Goal: Task Accomplishment & Management: Use online tool/utility

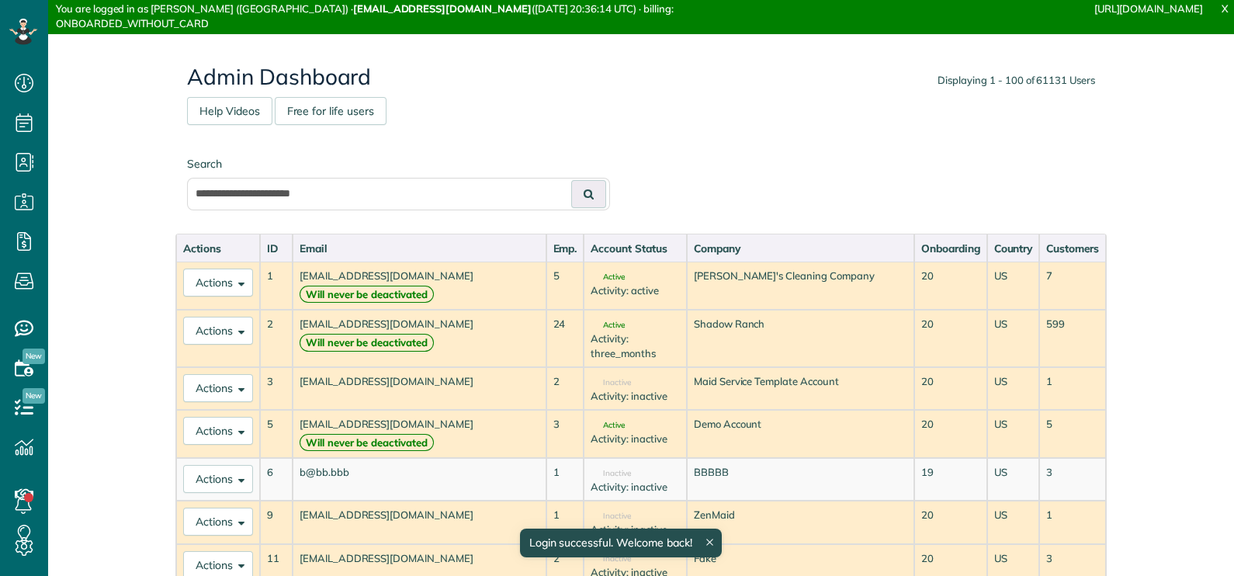
scroll to position [7, 7]
type input "**********"
click at [585, 196] on icon at bounding box center [589, 194] width 10 height 11
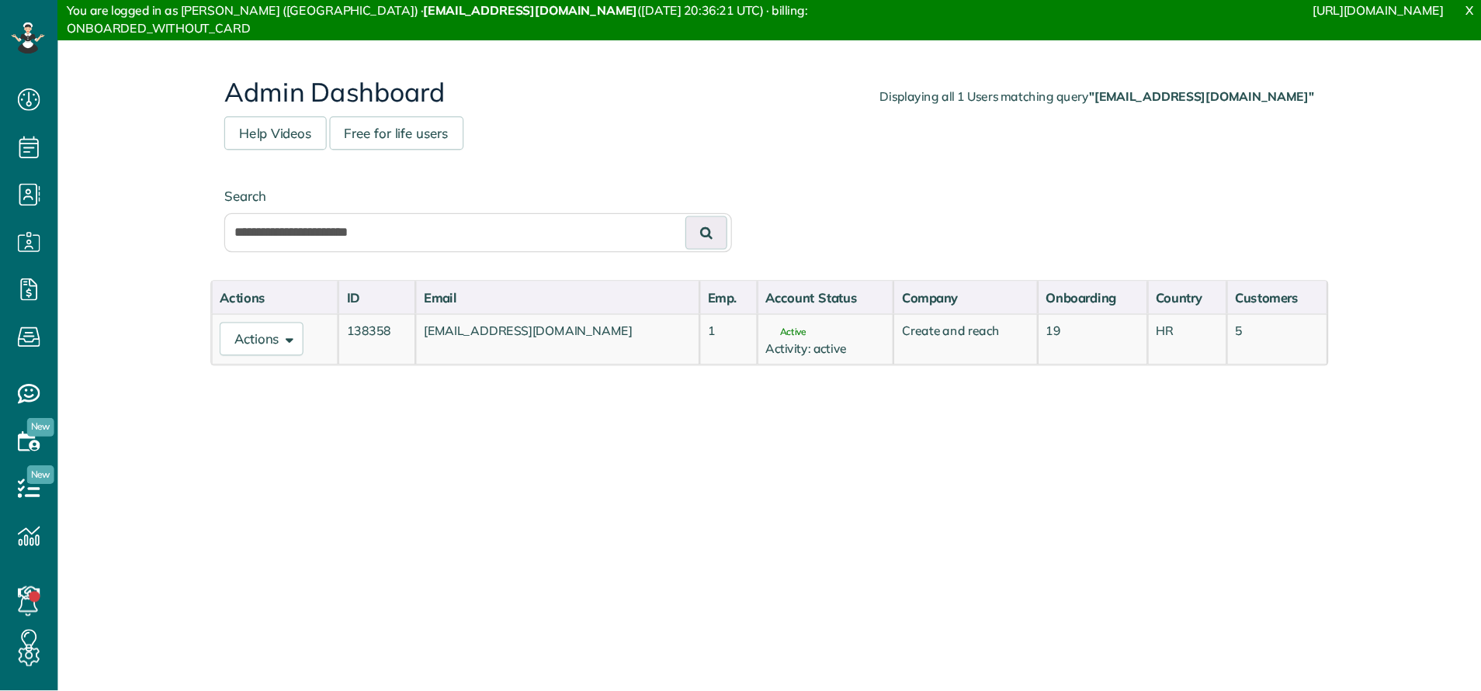
scroll to position [7, 7]
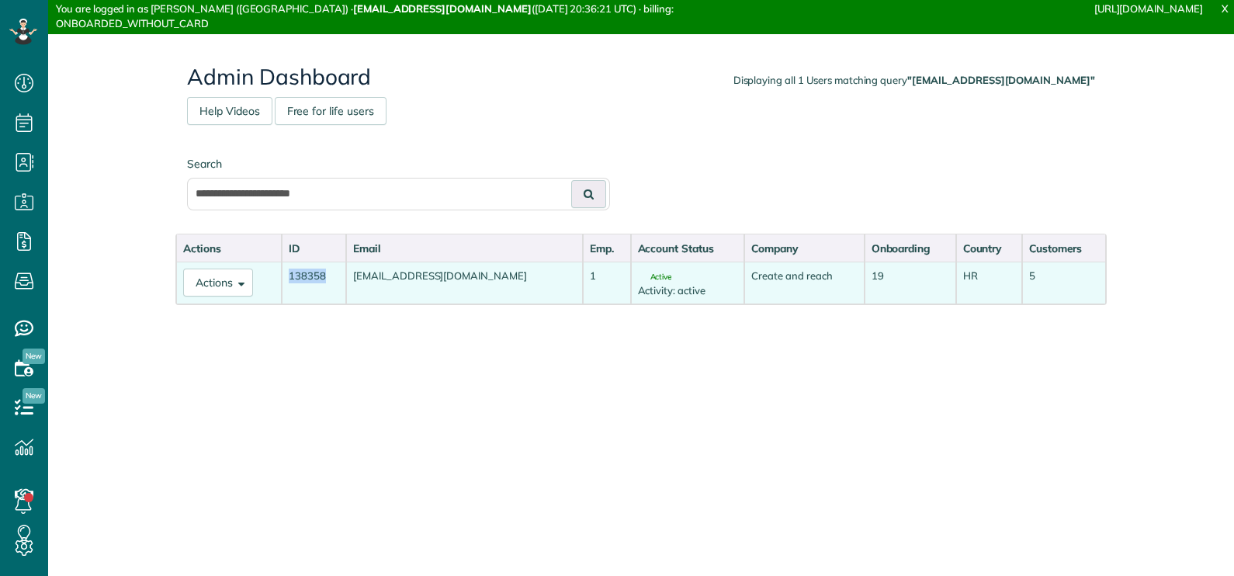
drag, startPoint x: 338, startPoint y: 272, endPoint x: 291, endPoint y: 275, distance: 46.6
click at [291, 275] on td "138358" at bounding box center [314, 283] width 64 height 43
drag, startPoint x: 291, startPoint y: 275, endPoint x: 312, endPoint y: 279, distance: 21.5
click at [312, 279] on td "138358" at bounding box center [314, 283] width 64 height 43
click at [310, 277] on td "138358" at bounding box center [314, 283] width 64 height 43
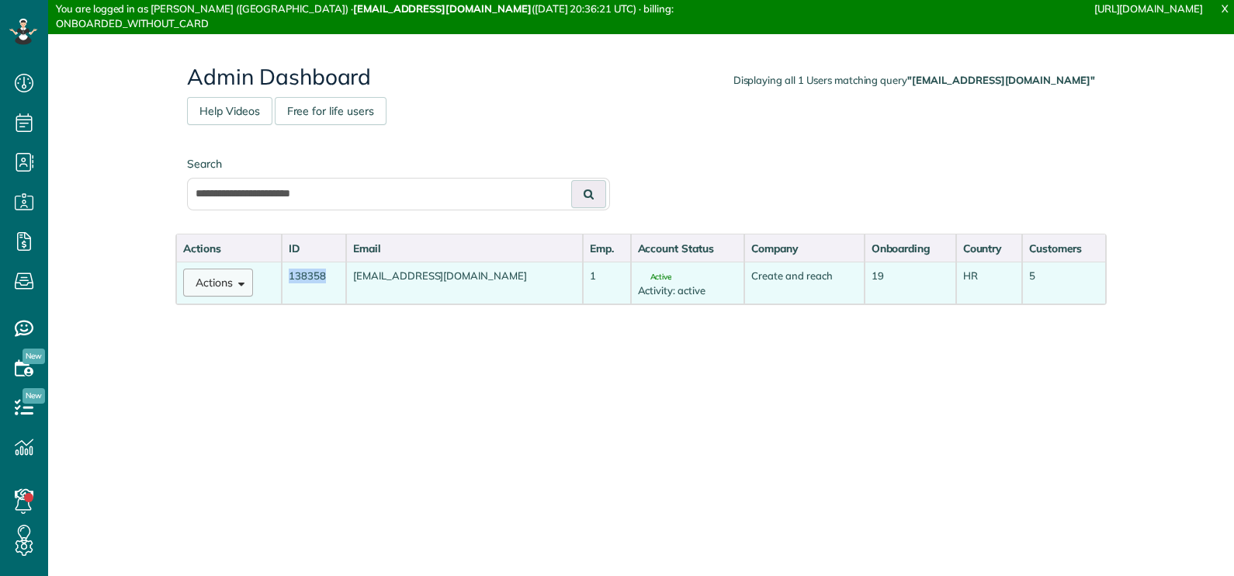
drag, startPoint x: 310, startPoint y: 278, endPoint x: 241, endPoint y: 283, distance: 70.1
click at [241, 283] on button "Actions" at bounding box center [218, 283] width 70 height 28
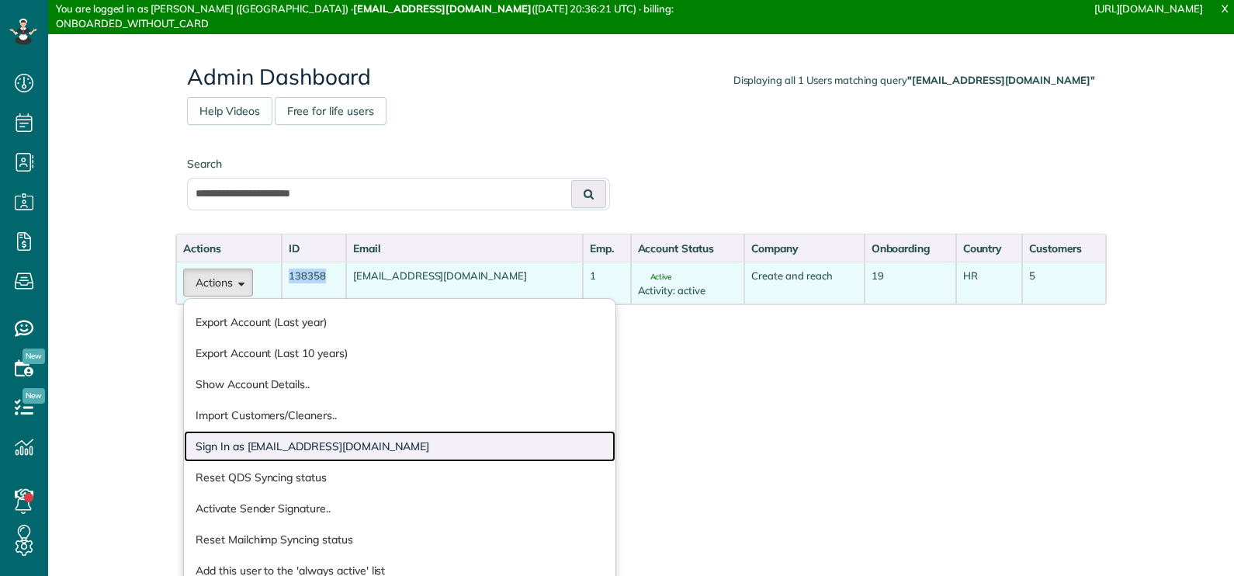
click at [307, 445] on link "Sign In as [EMAIL_ADDRESS][DOMAIN_NAME]" at bounding box center [399, 446] width 431 height 31
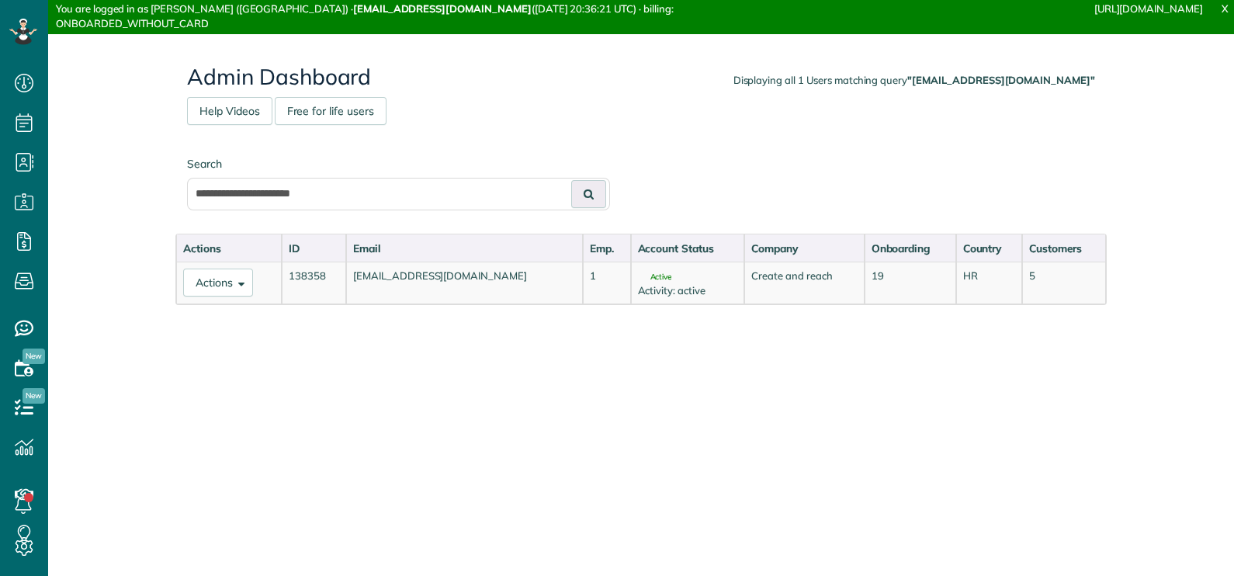
click at [342, 340] on div "Actions ID Email Emp. Account Status Company Onboarding Country Customers Actio…" at bounding box center [640, 394] width 931 height 321
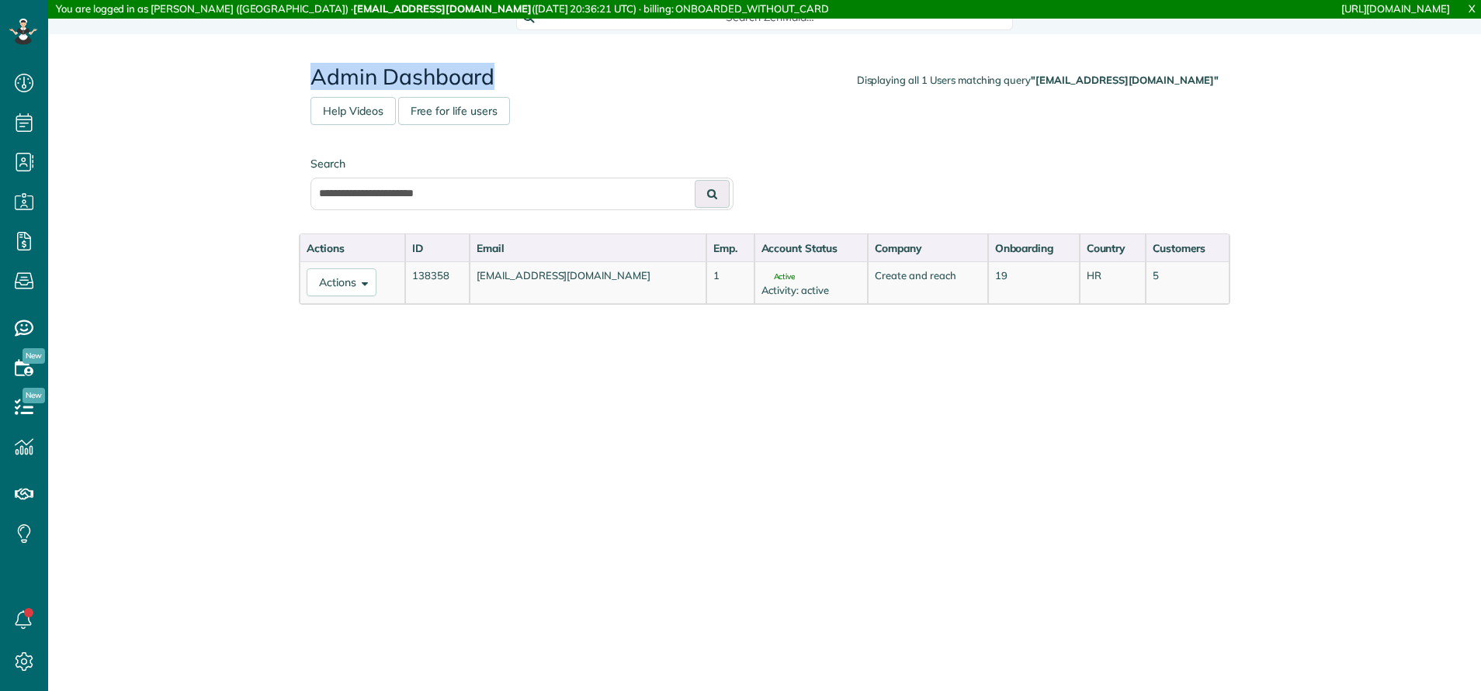
drag, startPoint x: 511, startPoint y: 77, endPoint x: 307, endPoint y: 78, distance: 203.3
click at [307, 78] on div "Displaying all 1 Users matching query "cardi@createandreach.com" Admin Dashboar…" at bounding box center [764, 87] width 931 height 75
copy h2 "Admin Dashboard"
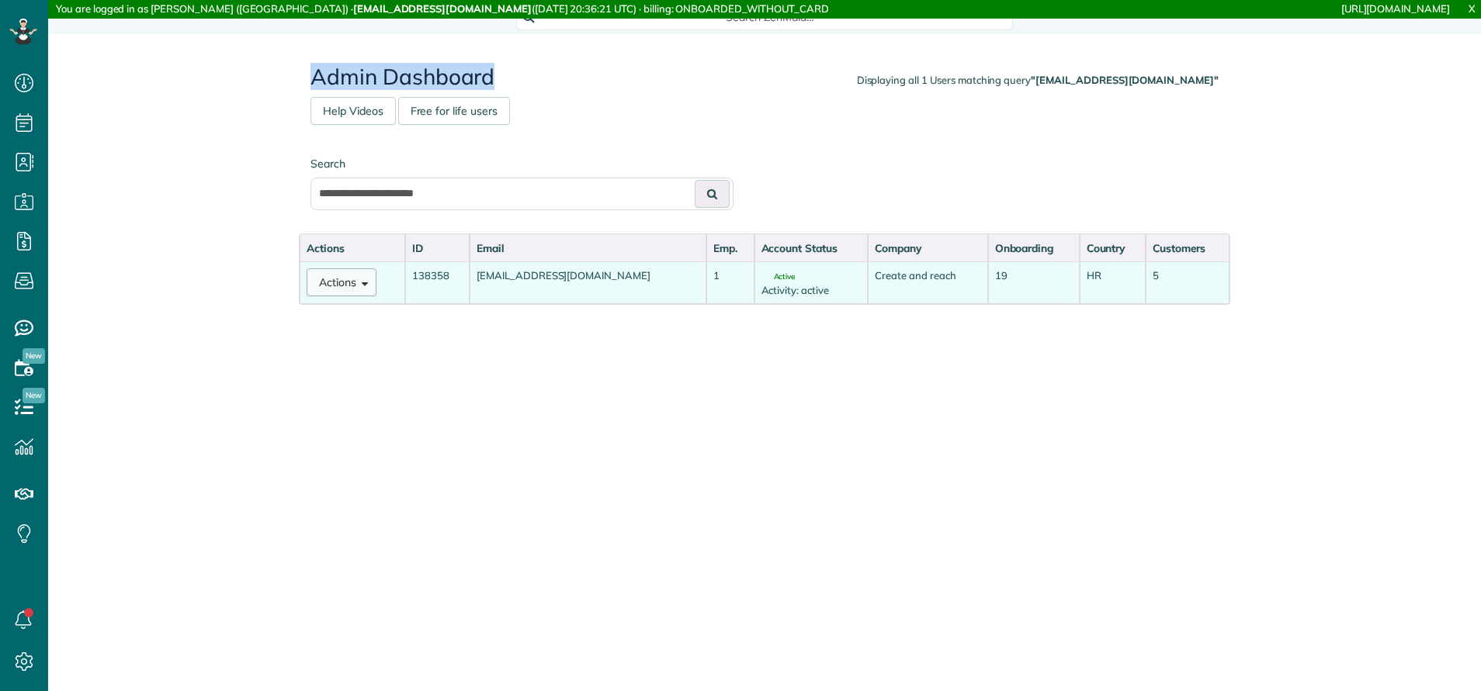
click at [349, 280] on button "Actions" at bounding box center [342, 283] width 70 height 28
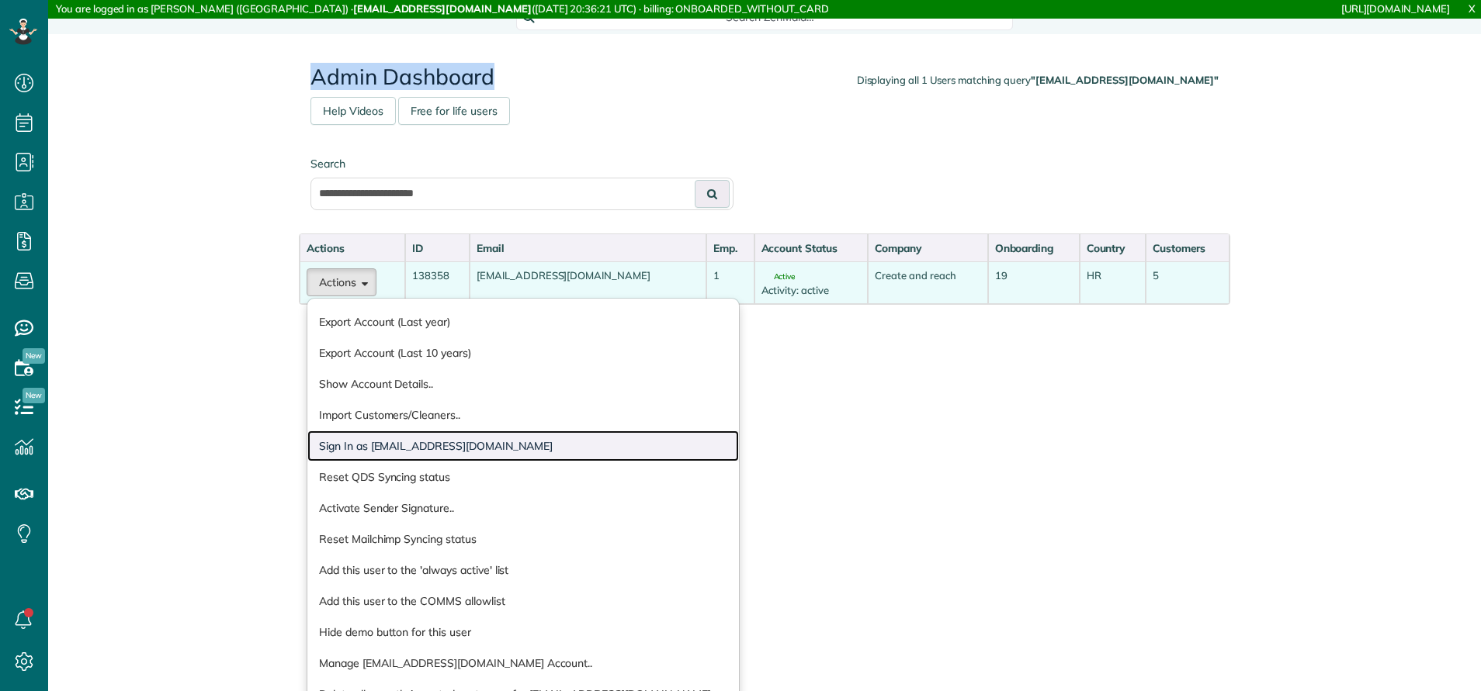
click at [400, 440] on link "Sign In as [EMAIL_ADDRESS][DOMAIN_NAME]" at bounding box center [522, 446] width 431 height 31
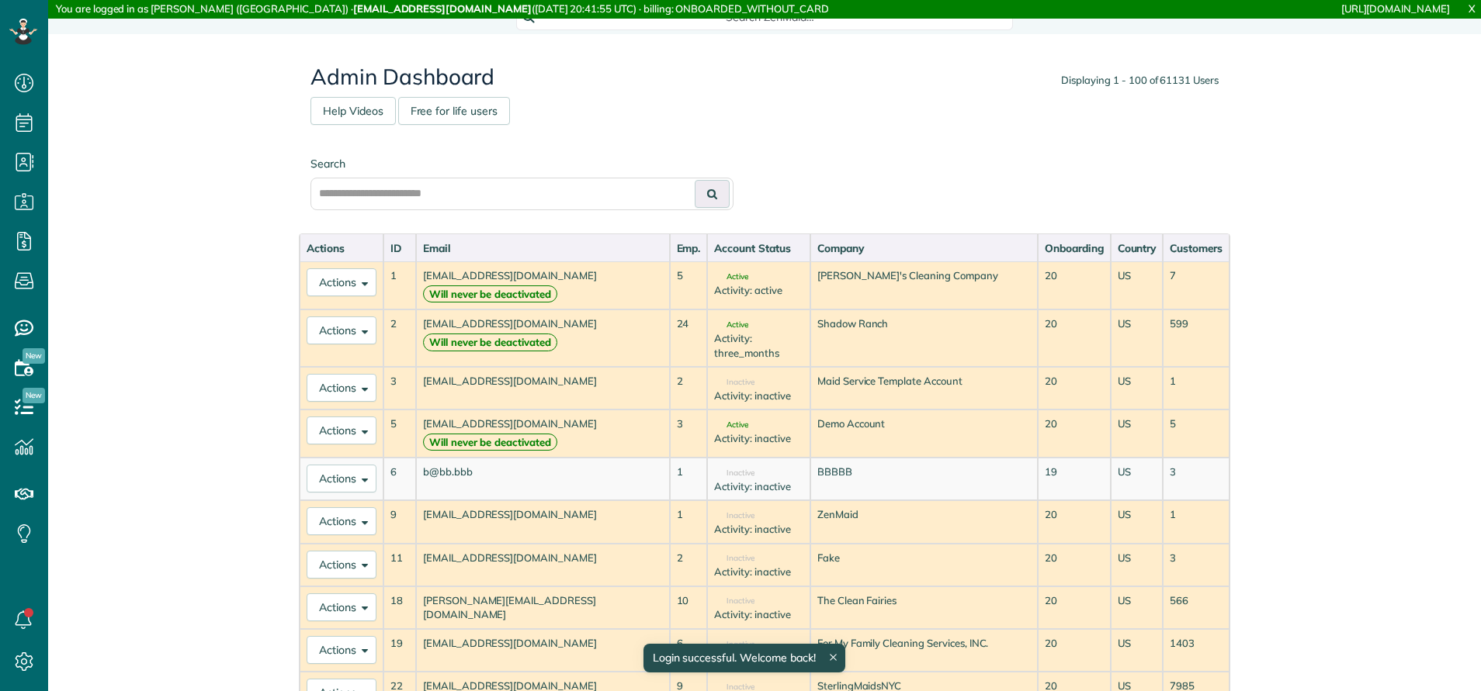
scroll to position [7, 7]
drag, startPoint x: 438, startPoint y: 200, endPoint x: 262, endPoint y: 184, distance: 177.7
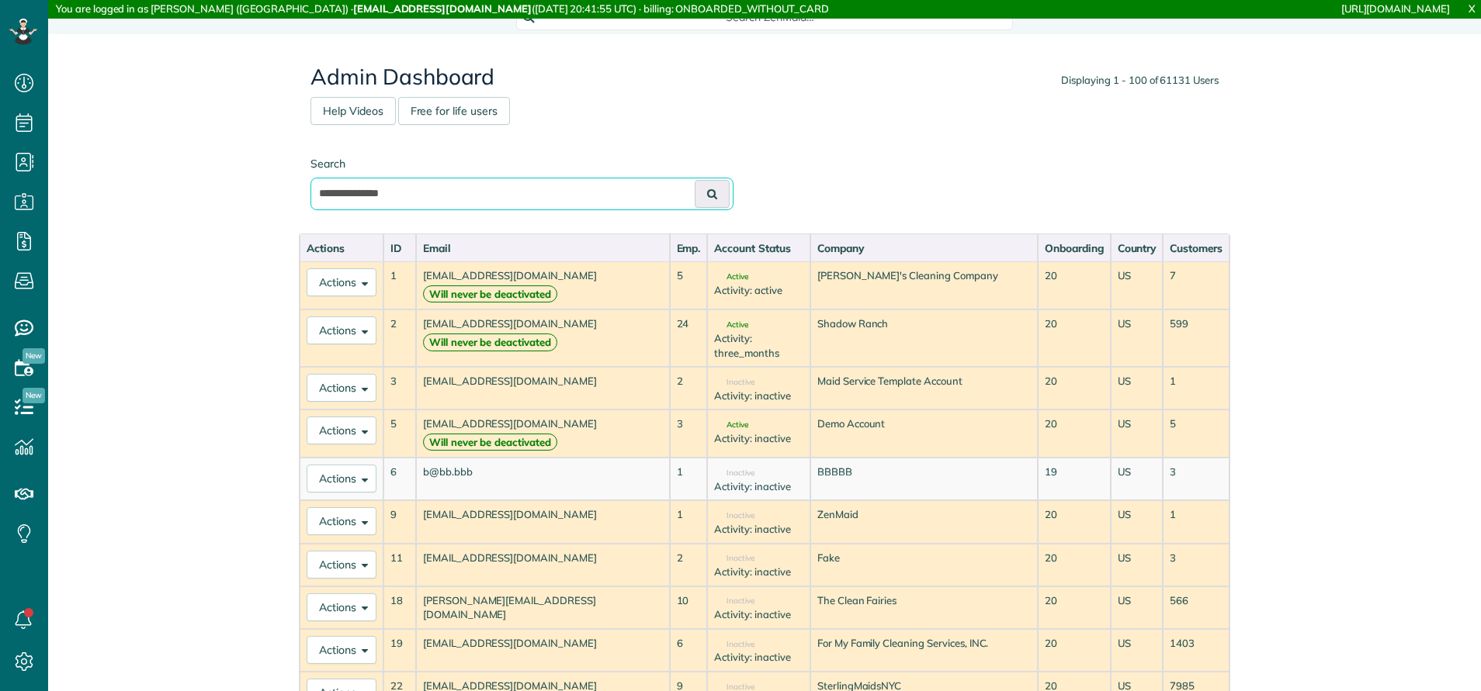
paste input "*********"
type input "**********"
click at [695, 180] on button at bounding box center [712, 194] width 35 height 28
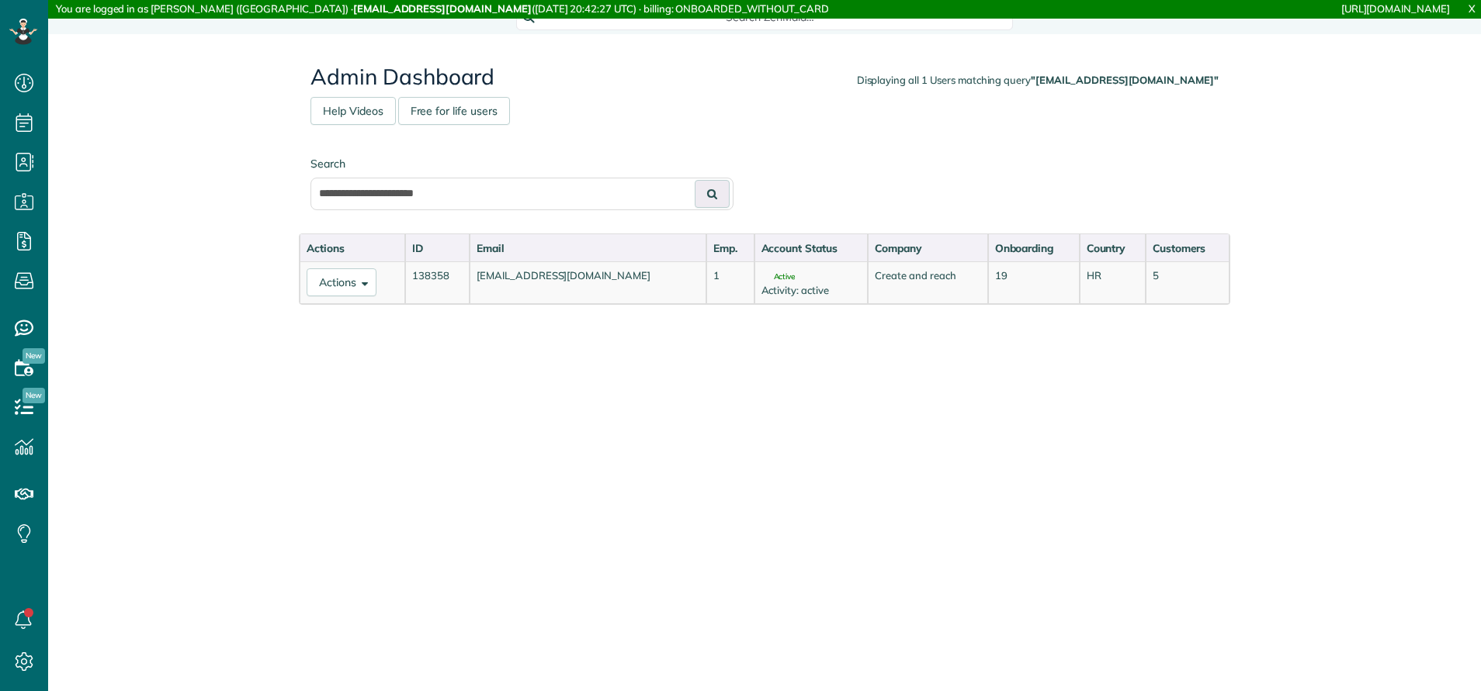
scroll to position [7, 7]
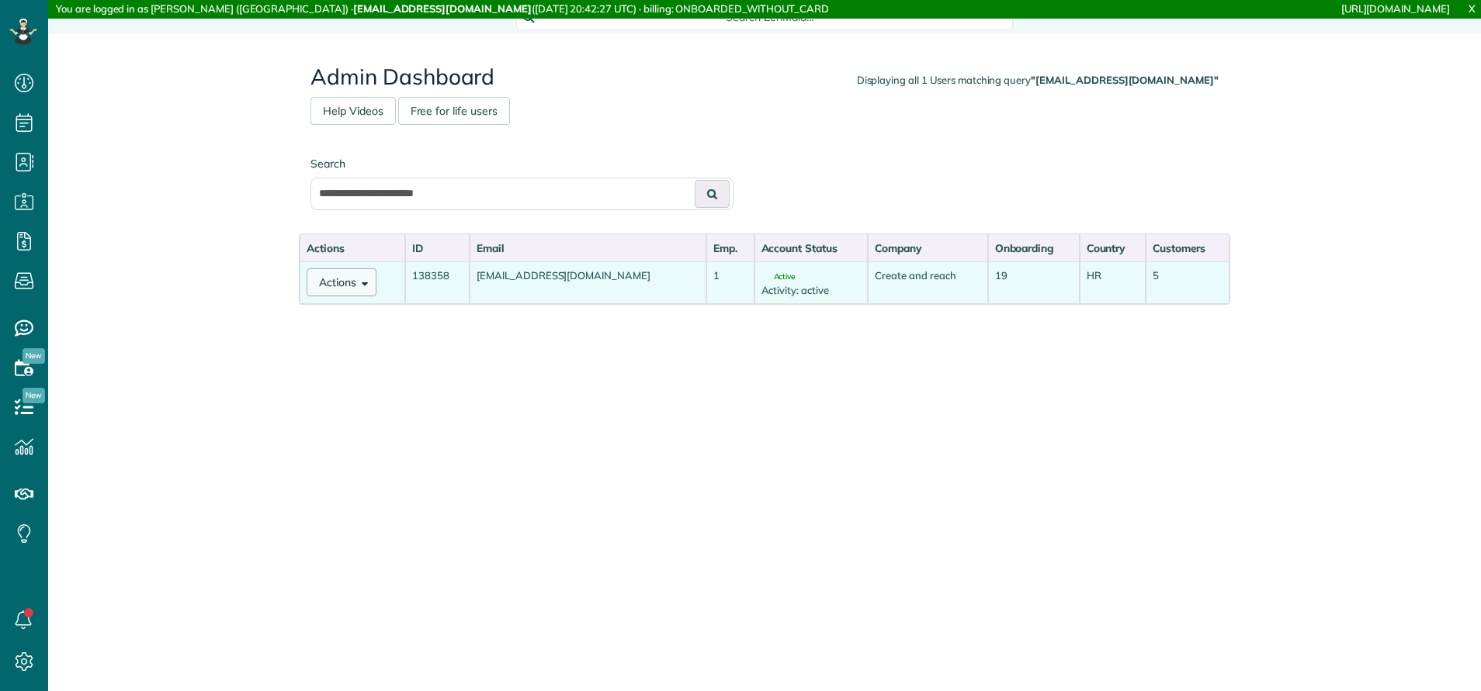
click at [341, 276] on button "Actions" at bounding box center [342, 283] width 70 height 28
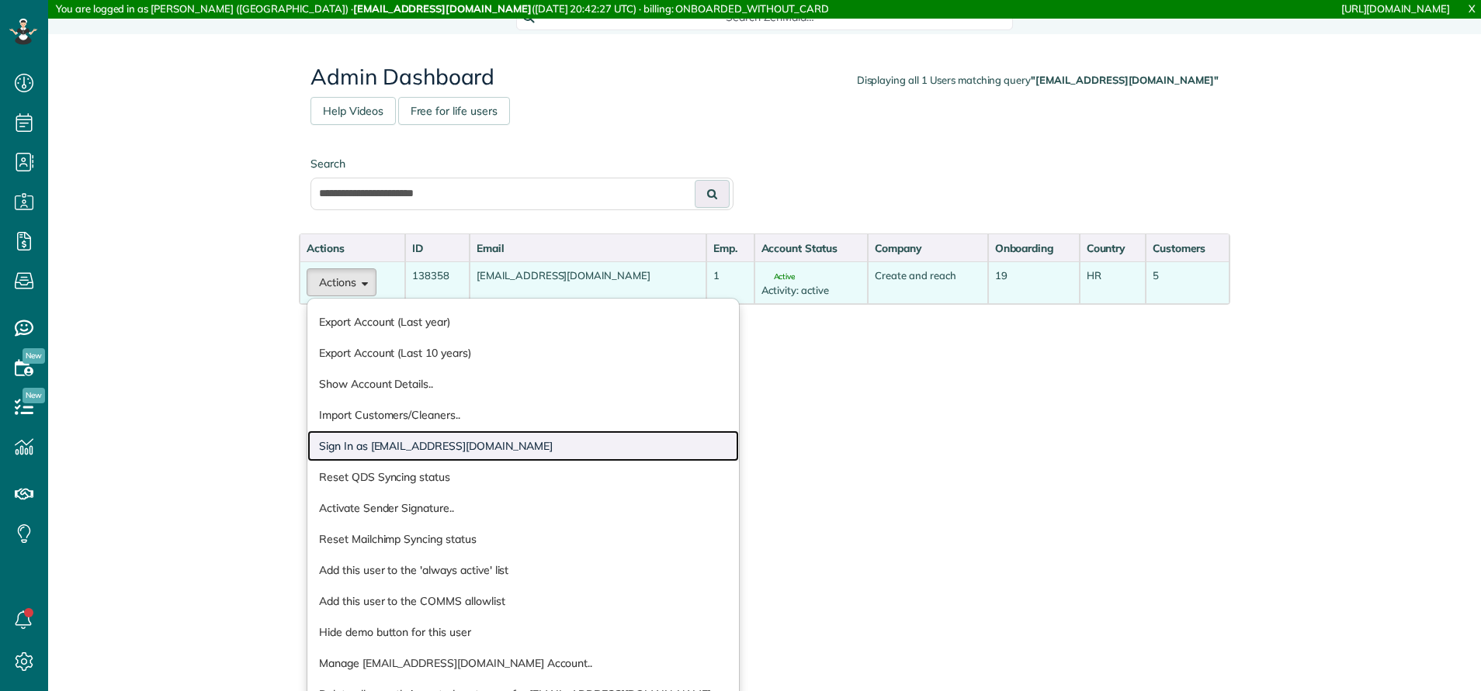
click at [427, 445] on link "Sign In as cardi@createandreach.com" at bounding box center [522, 446] width 431 height 31
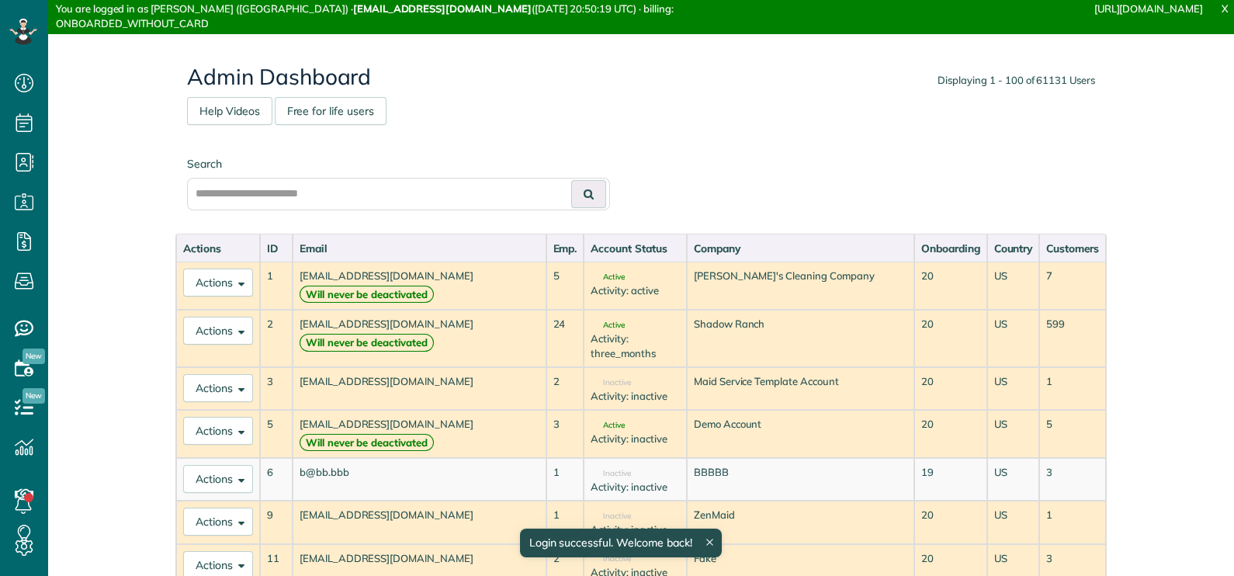
scroll to position [7, 7]
click at [451, 203] on input "text" at bounding box center [398, 194] width 423 height 33
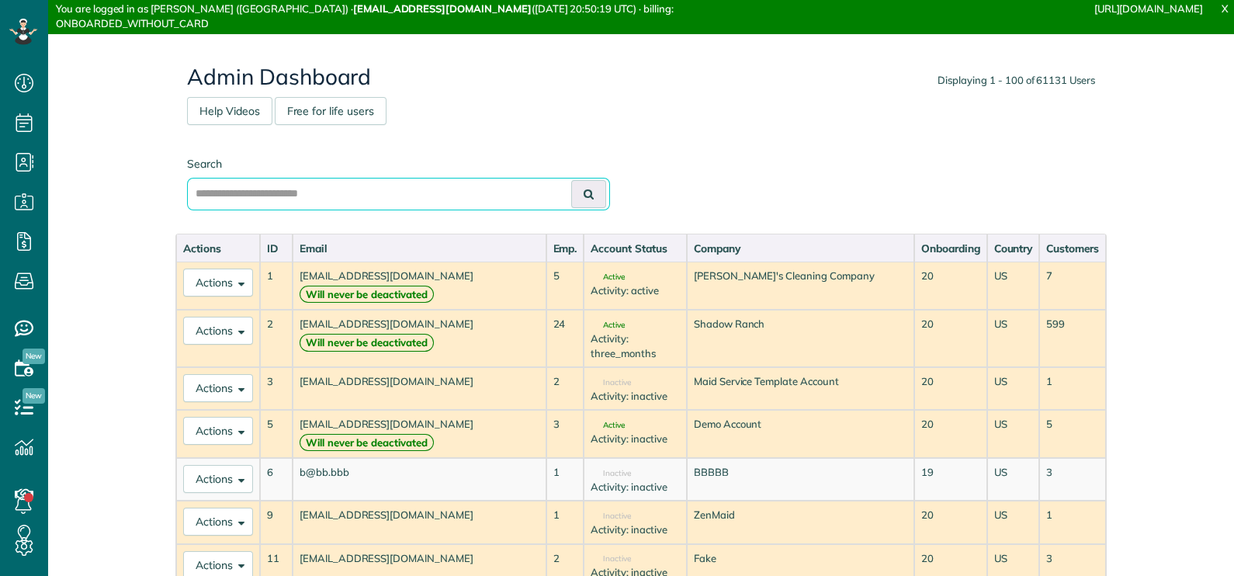
paste input "**********"
type input "**********"
click at [584, 196] on icon at bounding box center [589, 194] width 10 height 11
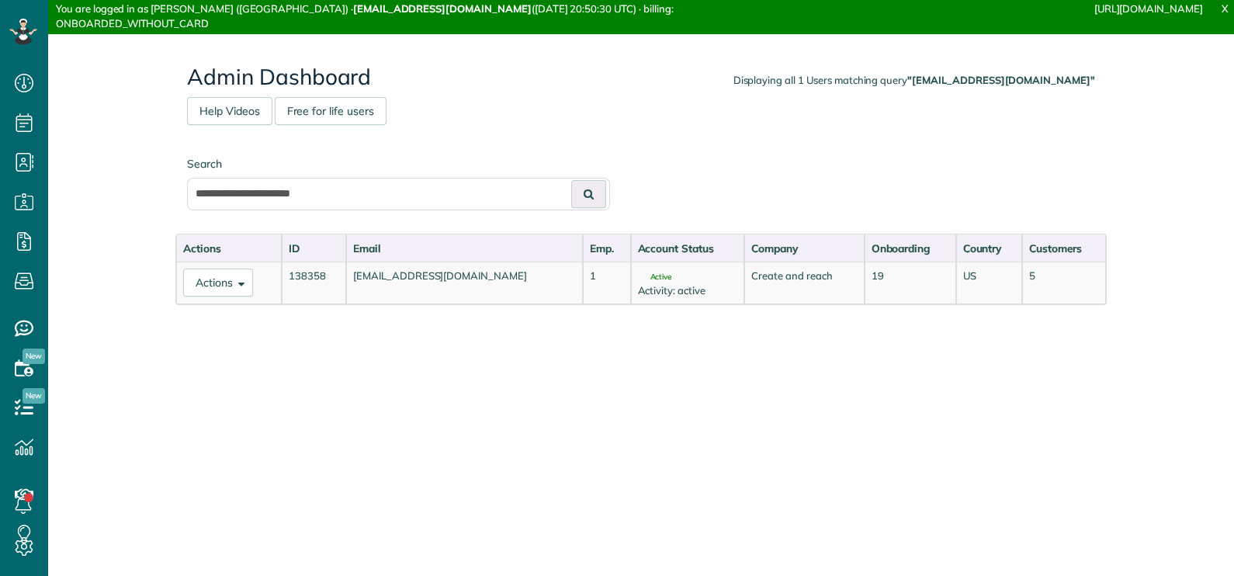
scroll to position [7, 7]
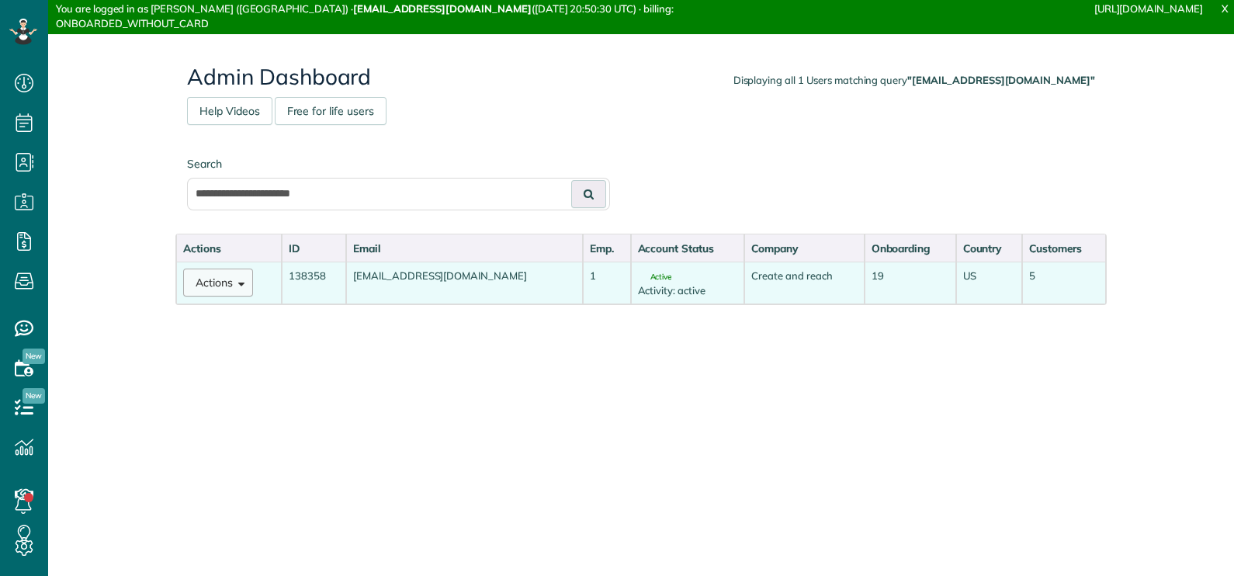
click at [244, 287] on button "Actions" at bounding box center [218, 283] width 70 height 28
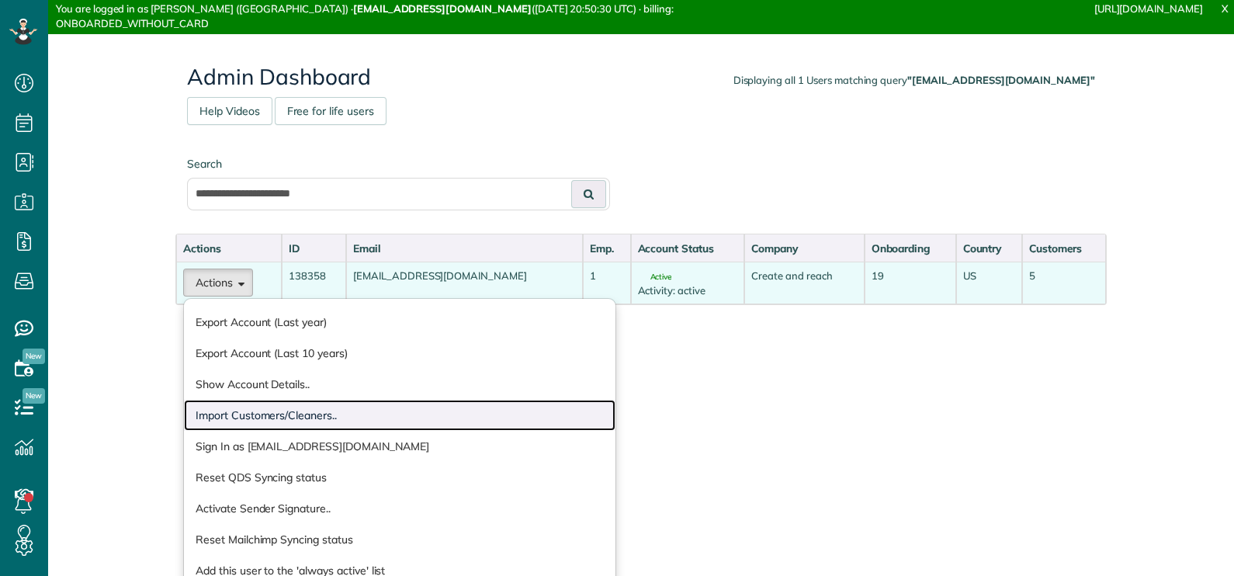
click at [291, 419] on link "Import Customers/Cleaners.." at bounding box center [399, 415] width 431 height 31
